Goal: Check status: Check status

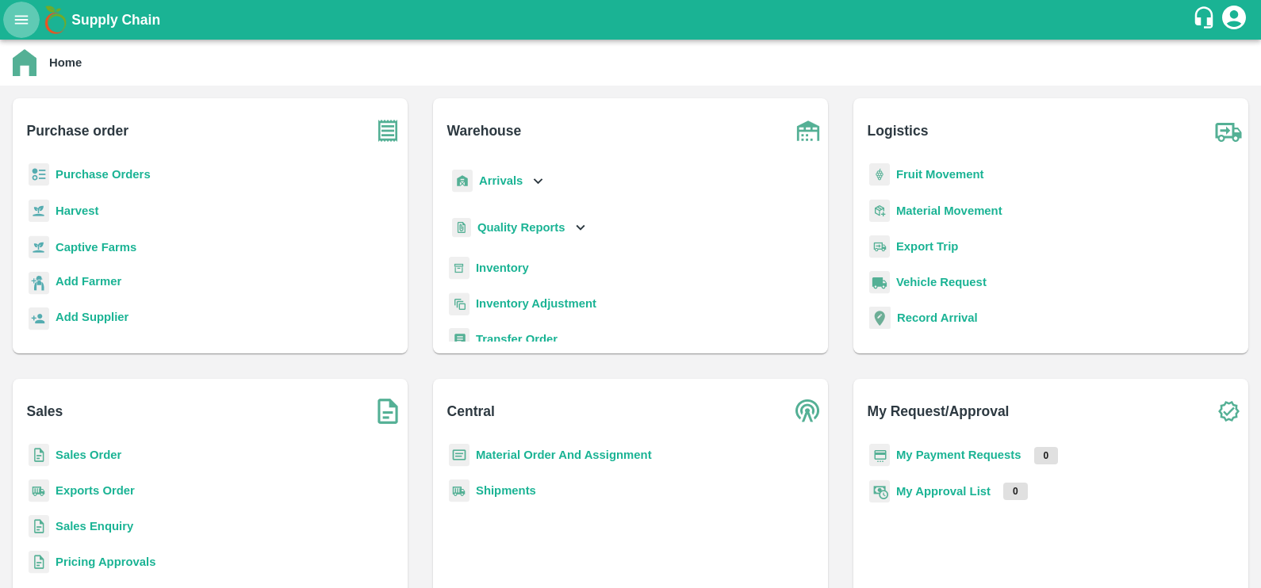
click at [19, 30] on button "open drawer" at bounding box center [21, 20] width 36 height 36
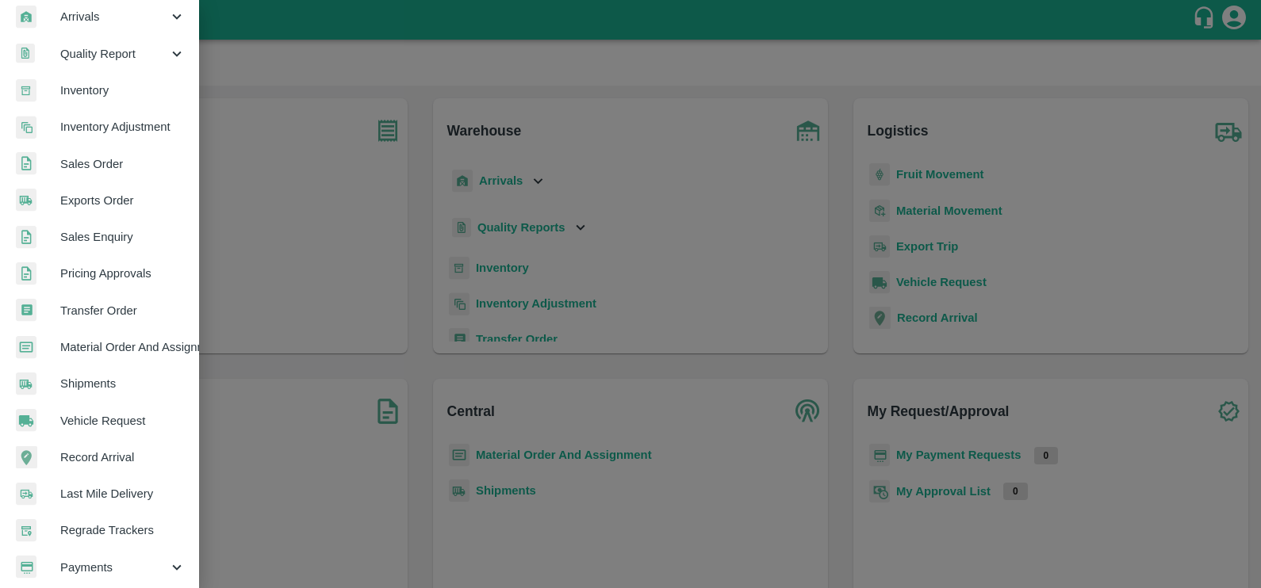
scroll to position [258, 0]
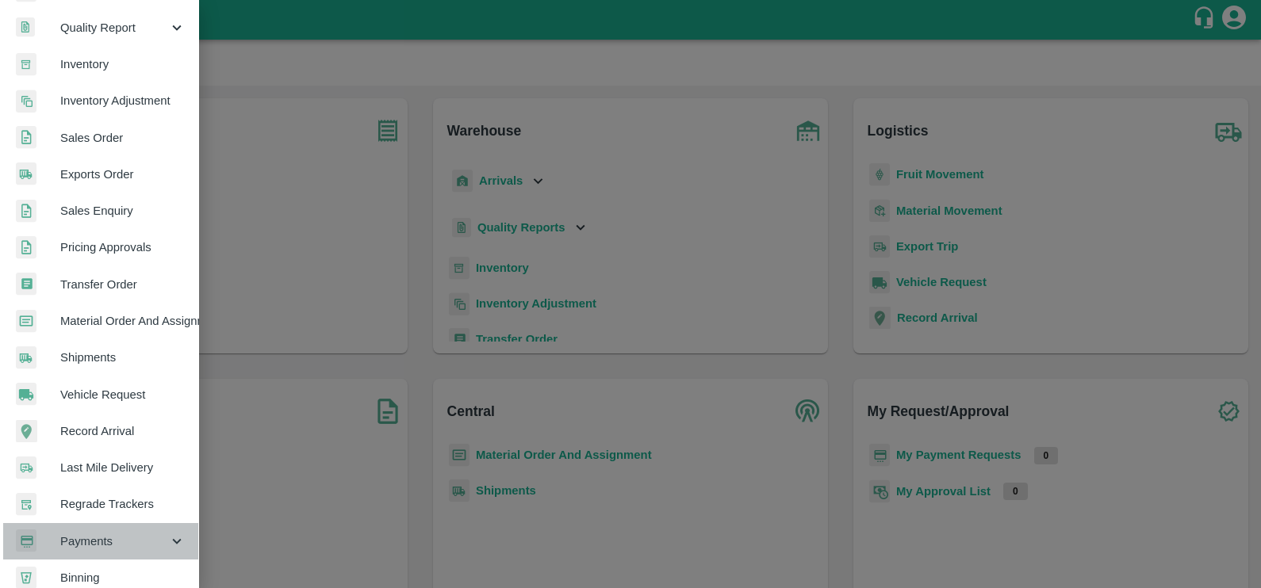
click at [133, 523] on div "Payments" at bounding box center [99, 541] width 198 height 36
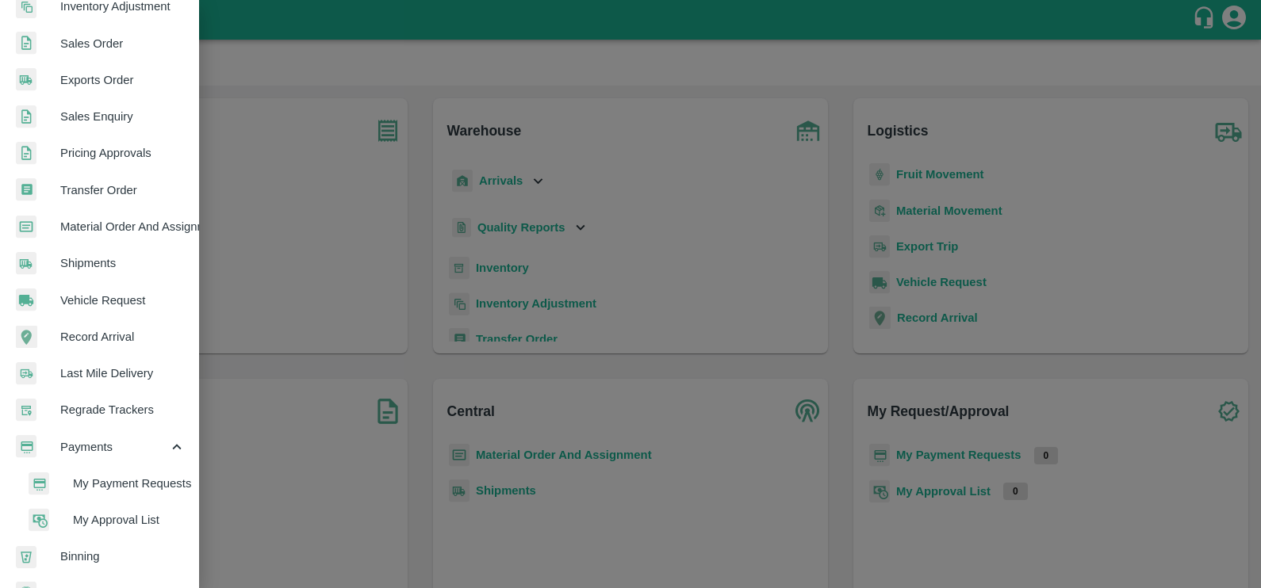
scroll to position [354, 0]
click at [115, 484] on span "My Payment Requests" at bounding box center [129, 481] width 113 height 17
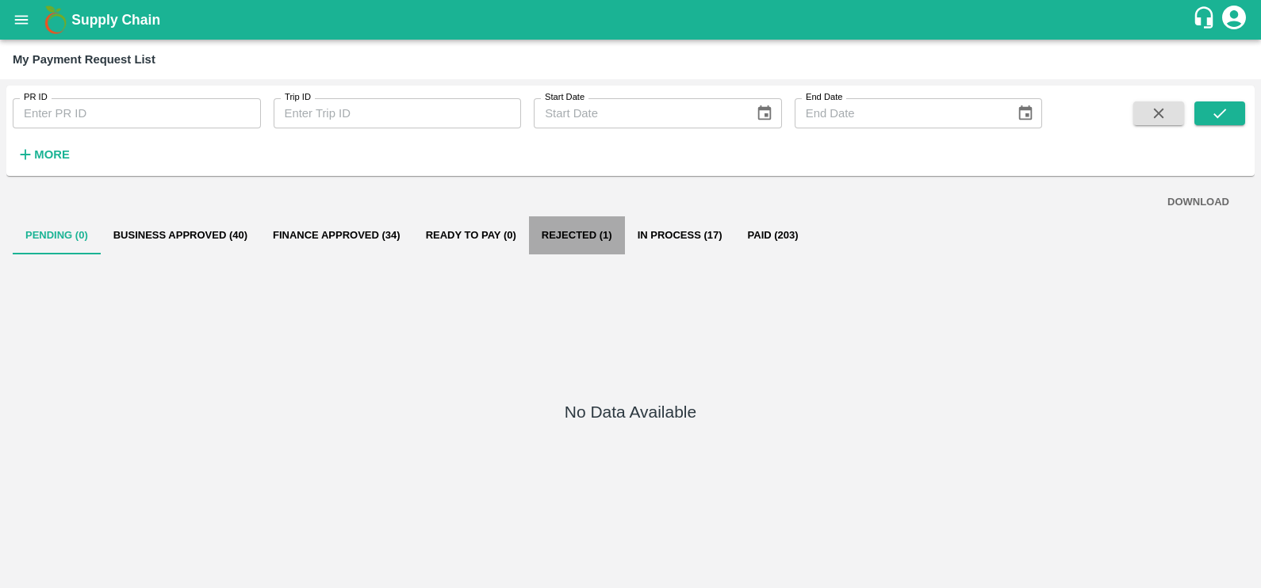
click at [547, 222] on button "Rejected (1)" at bounding box center [577, 235] width 96 height 38
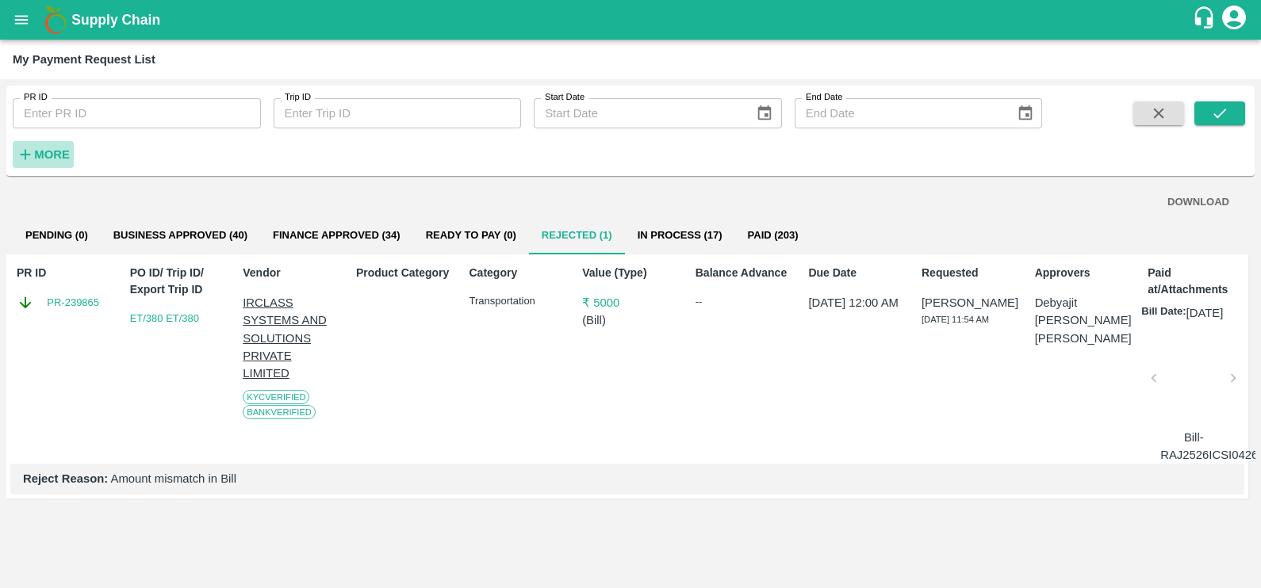
click at [27, 146] on icon "button" at bounding box center [25, 154] width 17 height 17
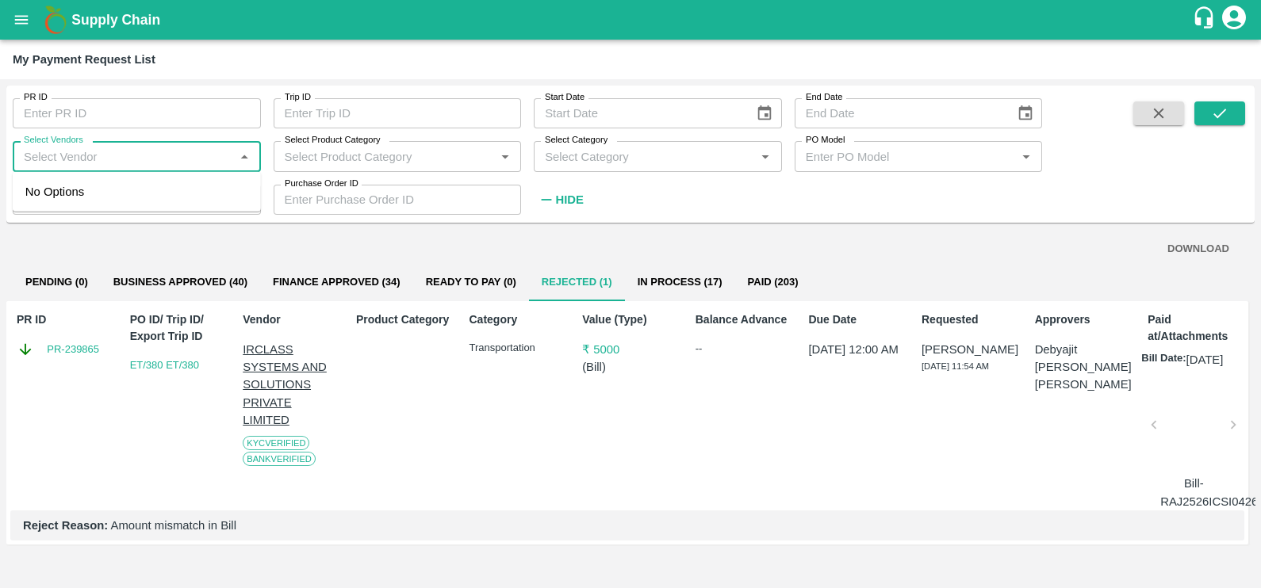
click at [137, 160] on input "Select Vendors" at bounding box center [123, 156] width 212 height 21
type input "u"
click at [137, 160] on input "Select Vendors" at bounding box center [123, 156] width 212 height 21
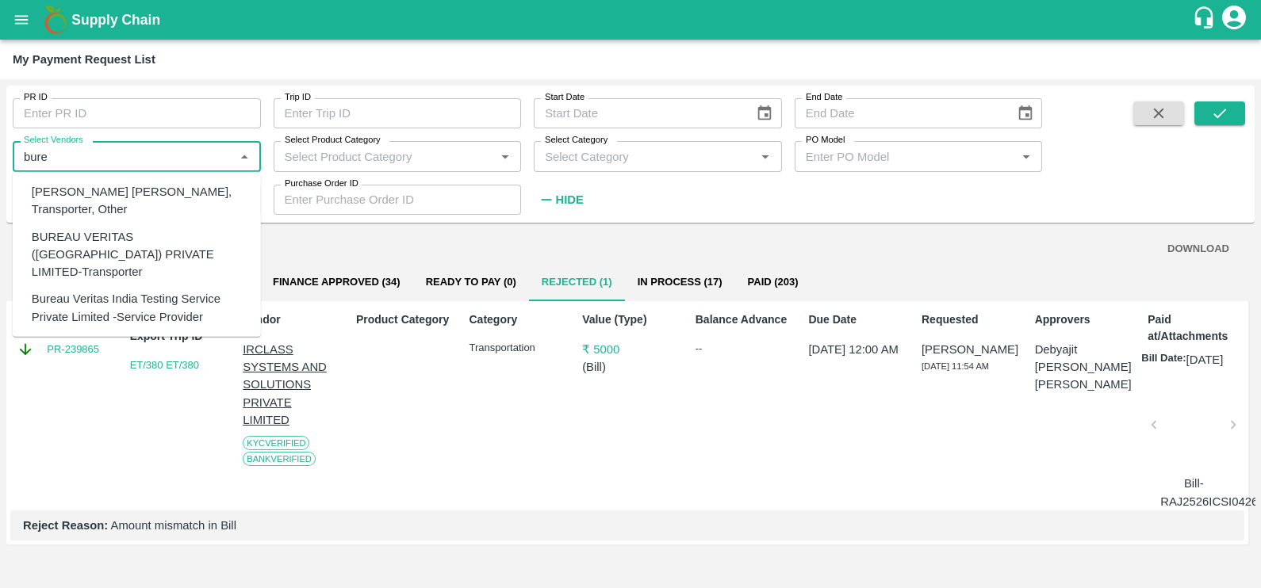
click at [135, 234] on div "BUREAU VERITAS ([GEOGRAPHIC_DATA]) PRIVATE LIMITED-Transporter" at bounding box center [140, 254] width 216 height 53
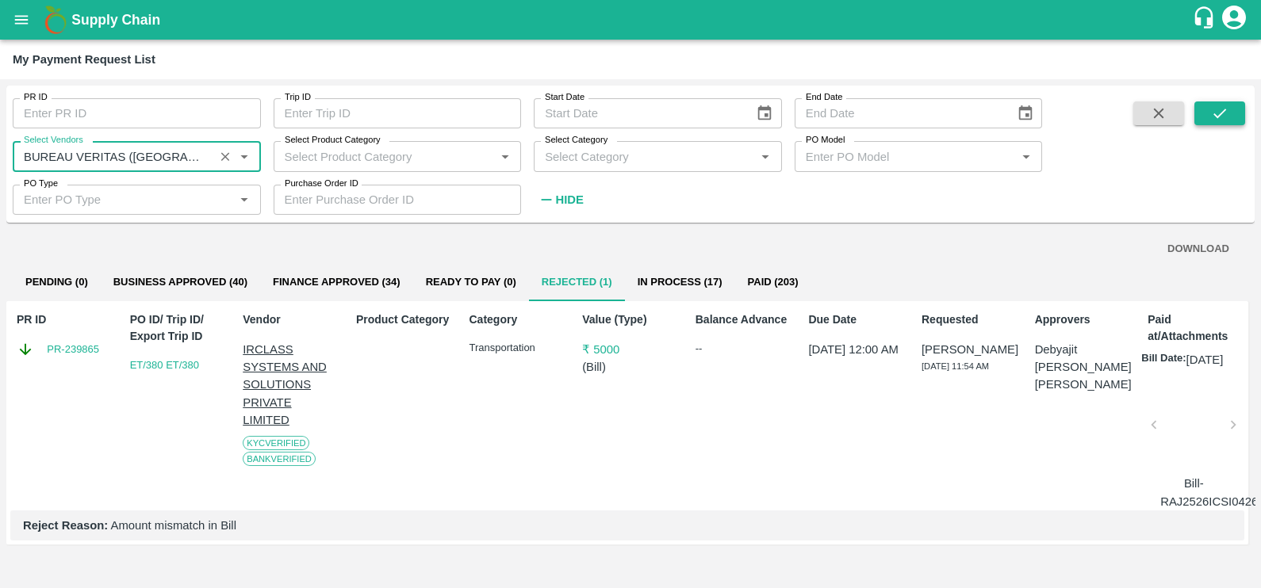
type input "BUREAU VERITAS ([GEOGRAPHIC_DATA]) PRIVATE LIMITED-Transporter"
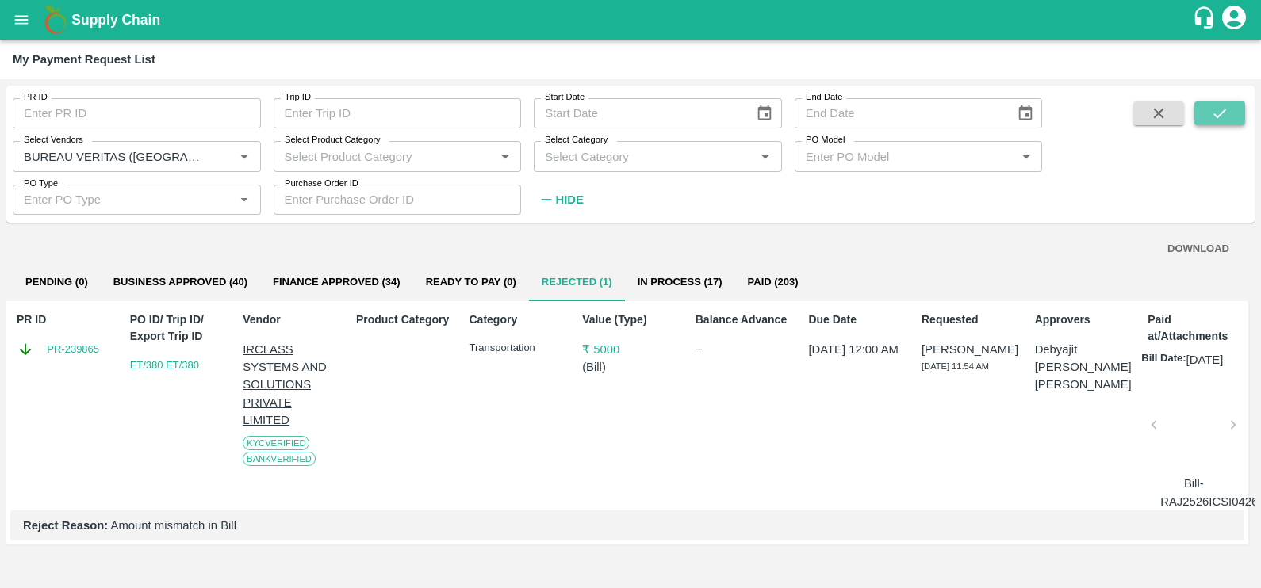
click at [1208, 111] on button "submit" at bounding box center [1219, 113] width 51 height 24
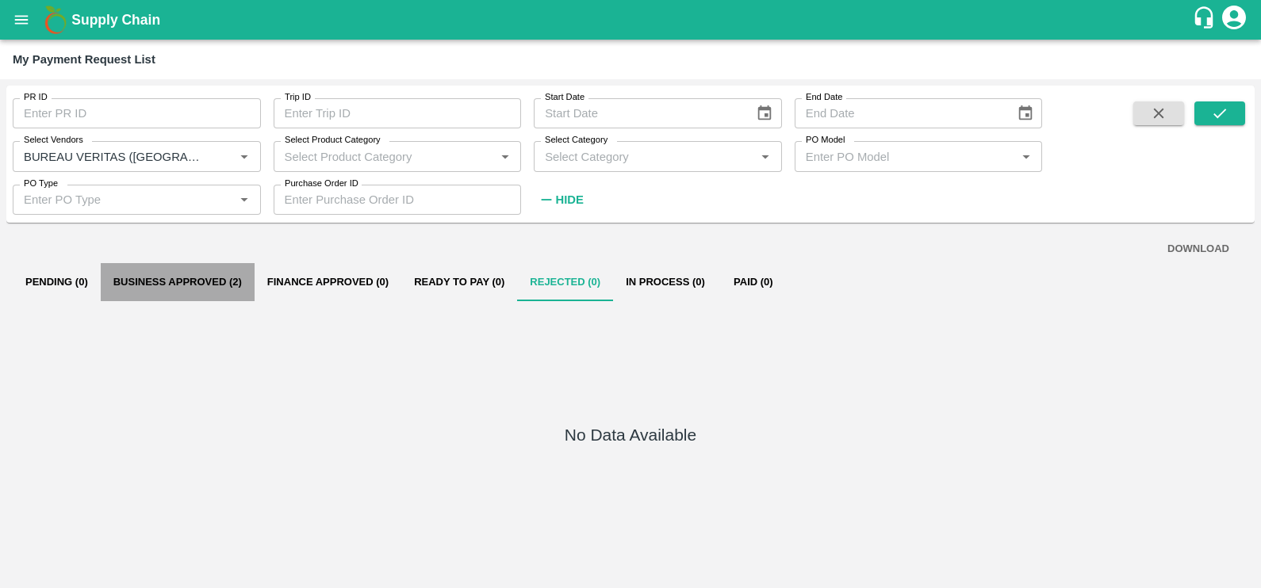
click at [208, 289] on button "Business Approved (2)" at bounding box center [178, 282] width 154 height 38
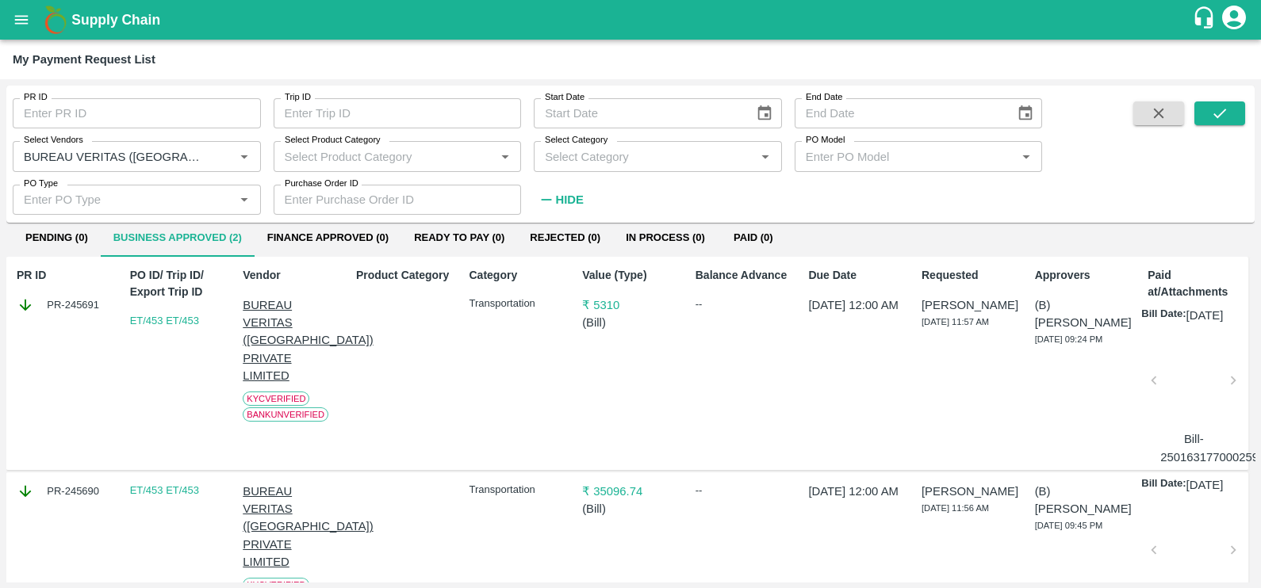
scroll to position [45, 0]
click at [1198, 395] on div at bounding box center [1193, 385] width 67 height 84
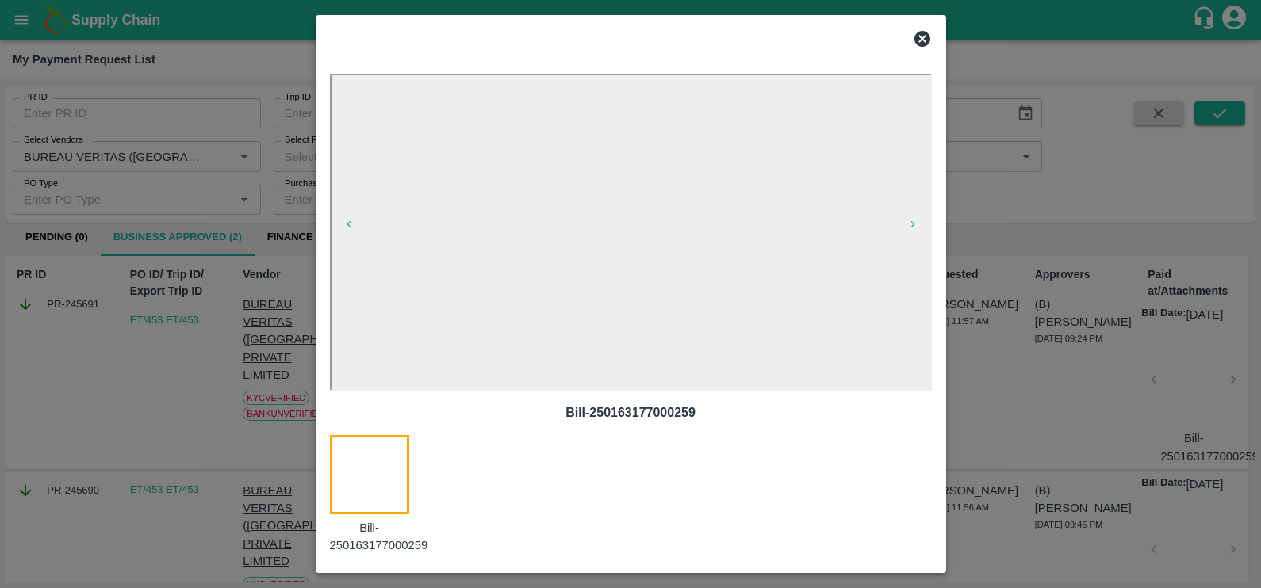
click at [920, 40] on icon at bounding box center [922, 38] width 19 height 19
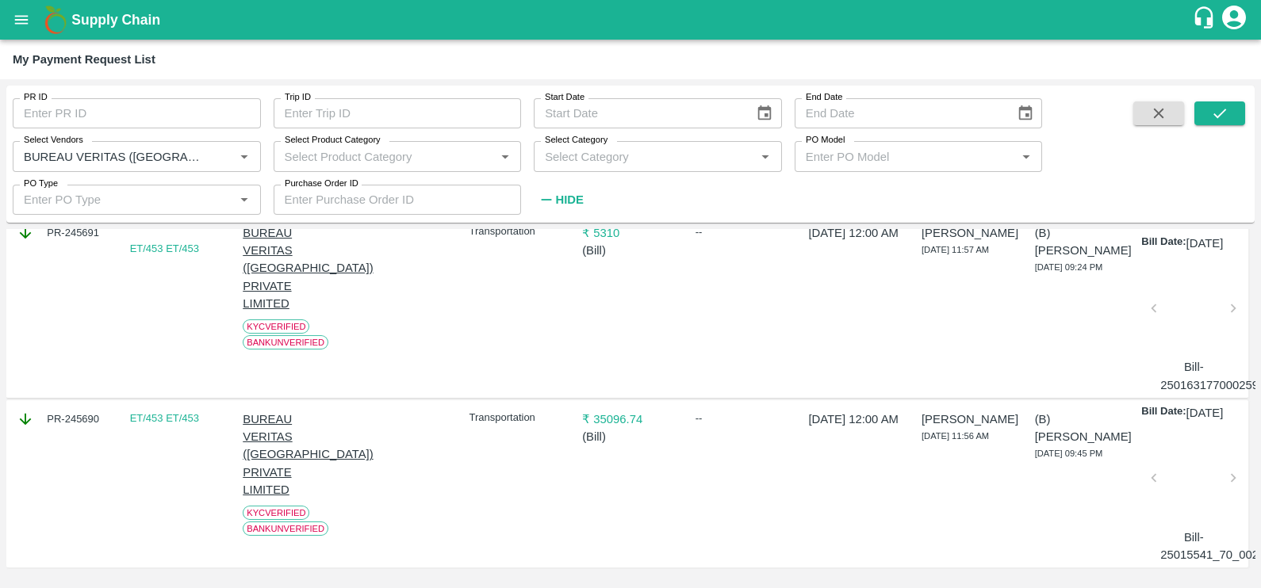
scroll to position [136, 0]
click at [1194, 513] on div at bounding box center [1193, 483] width 67 height 84
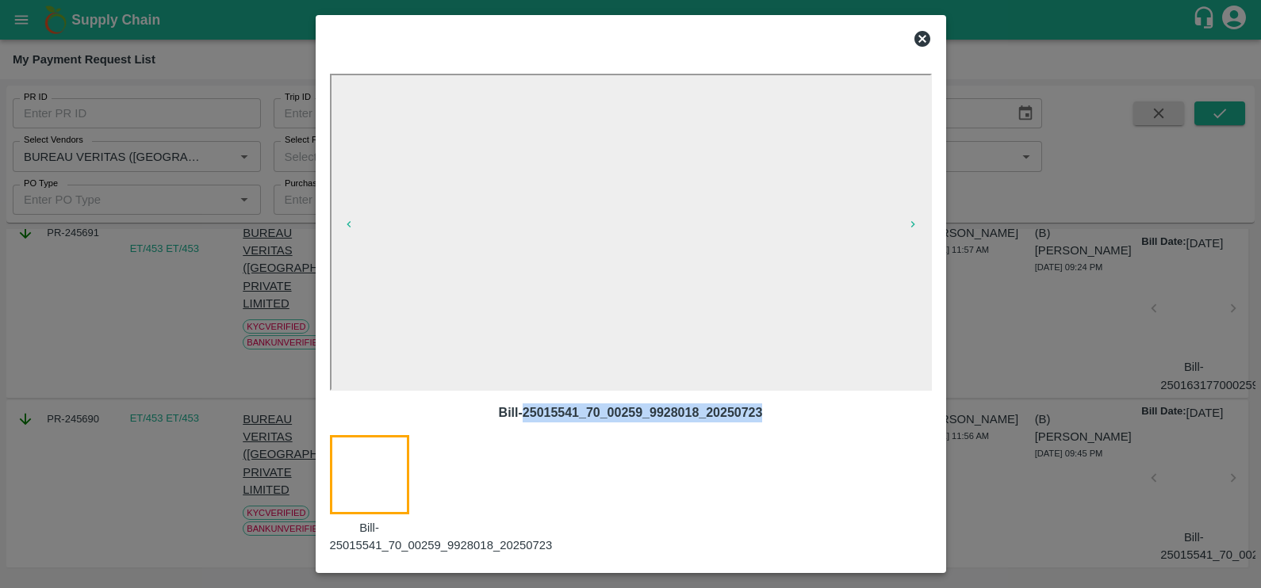
drag, startPoint x: 522, startPoint y: 413, endPoint x: 805, endPoint y: 422, distance: 283.2
click at [805, 422] on p "Bill-25015541_70_00259_9928018_20250723" at bounding box center [631, 413] width 576 height 19
copy p "25015541_70_00259_9928018_20250723"
click at [924, 42] on icon at bounding box center [922, 39] width 16 height 16
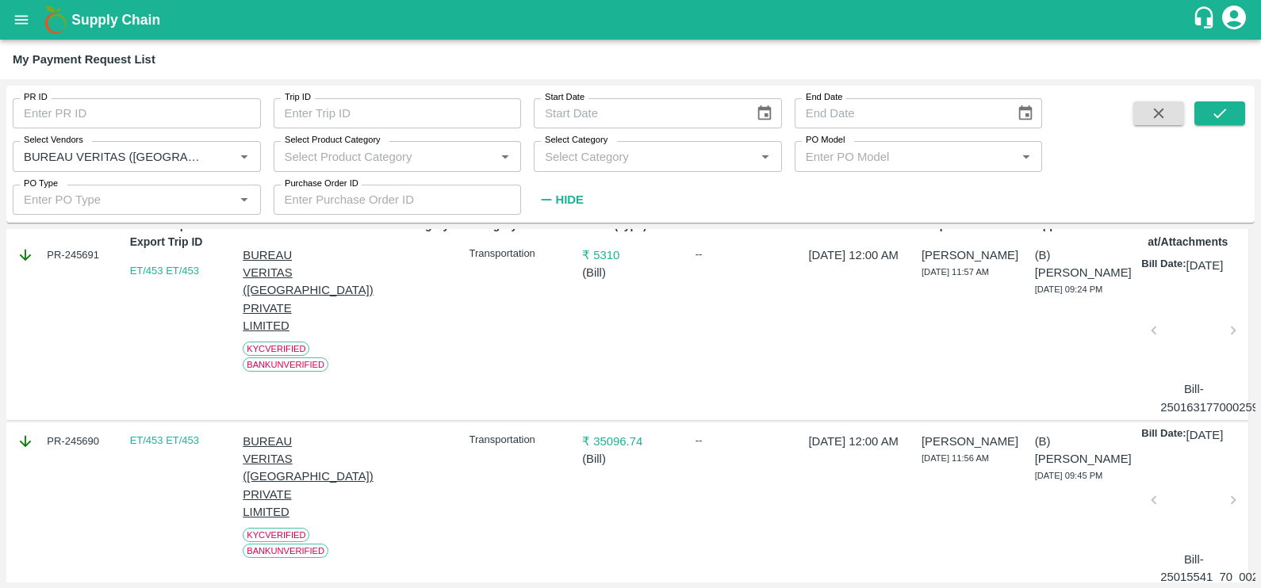
scroll to position [151, 3]
